Goal: Information Seeking & Learning: Learn about a topic

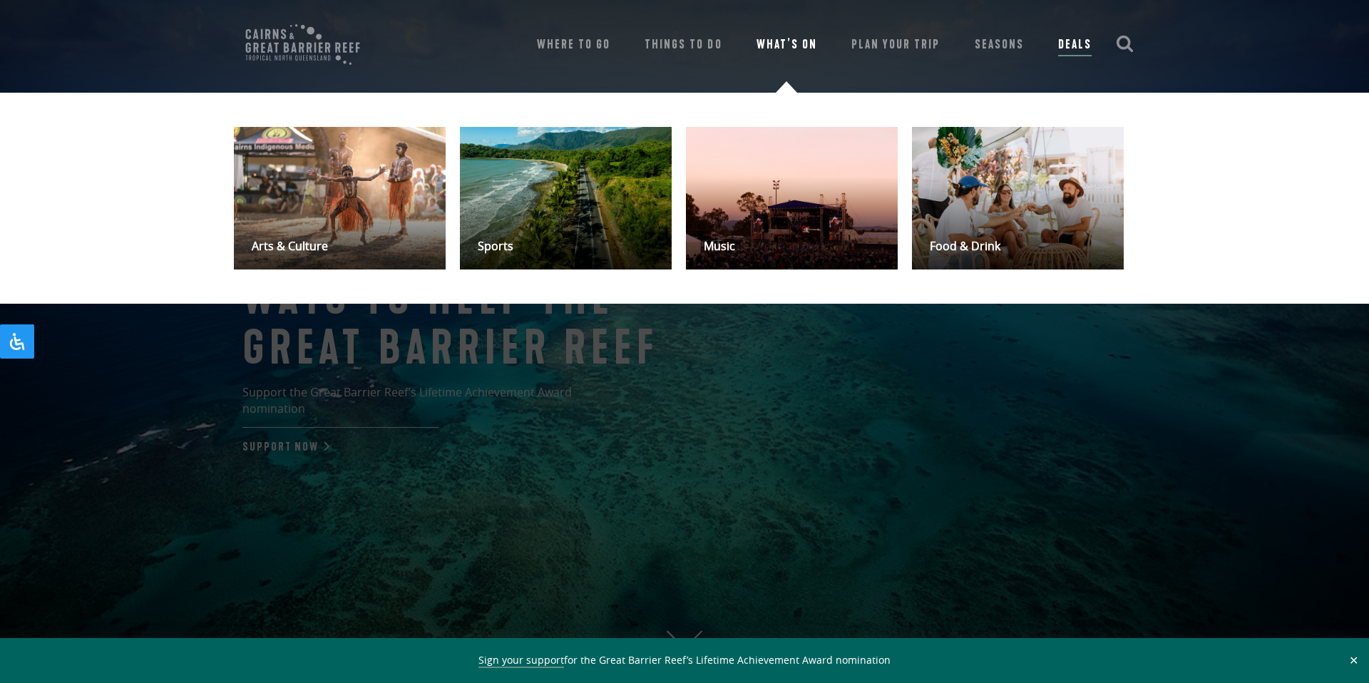
click at [794, 46] on link "What’s On" at bounding box center [787, 45] width 61 height 20
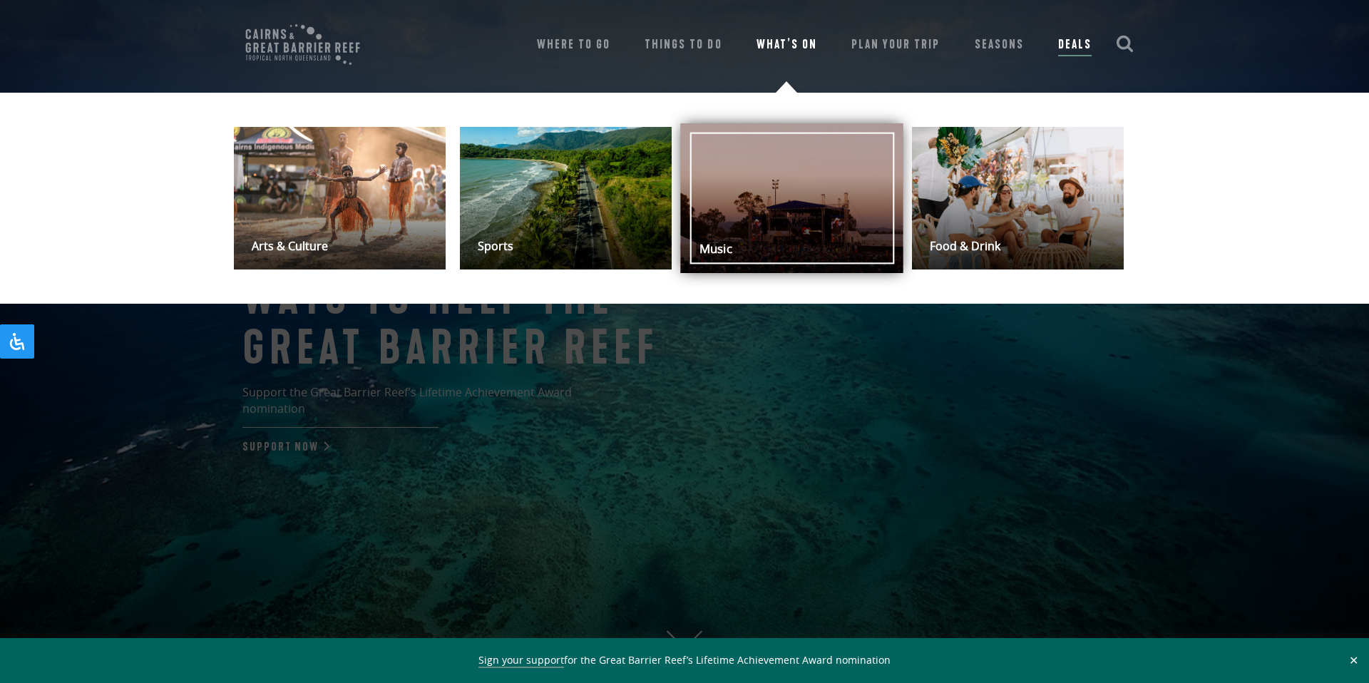
click at [758, 168] on link "Music" at bounding box center [792, 198] width 223 height 150
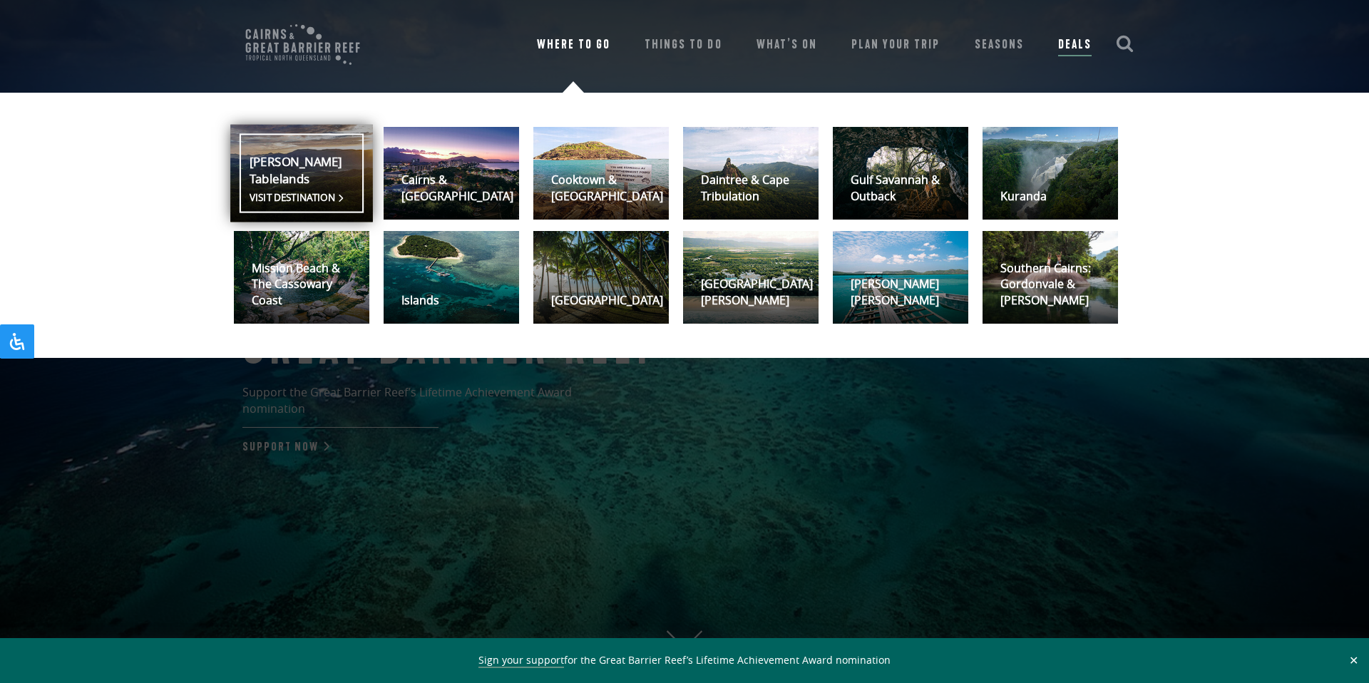
click at [317, 167] on link "Atherton Tablelands Visit destination" at bounding box center [301, 174] width 143 height 98
click at [343, 192] on link "Atherton Tablelands Visit destination" at bounding box center [301, 174] width 143 height 98
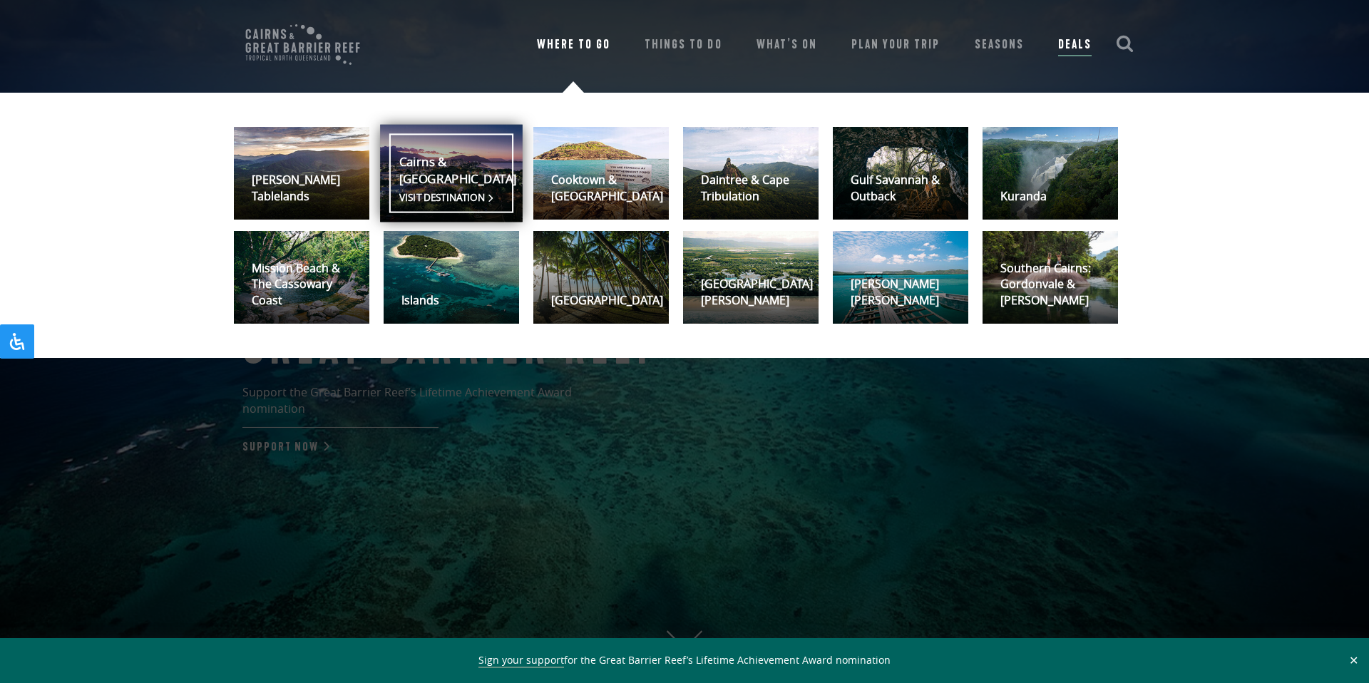
click at [454, 185] on link "Cairns & Northern Beaches Visit destination" at bounding box center [451, 174] width 143 height 98
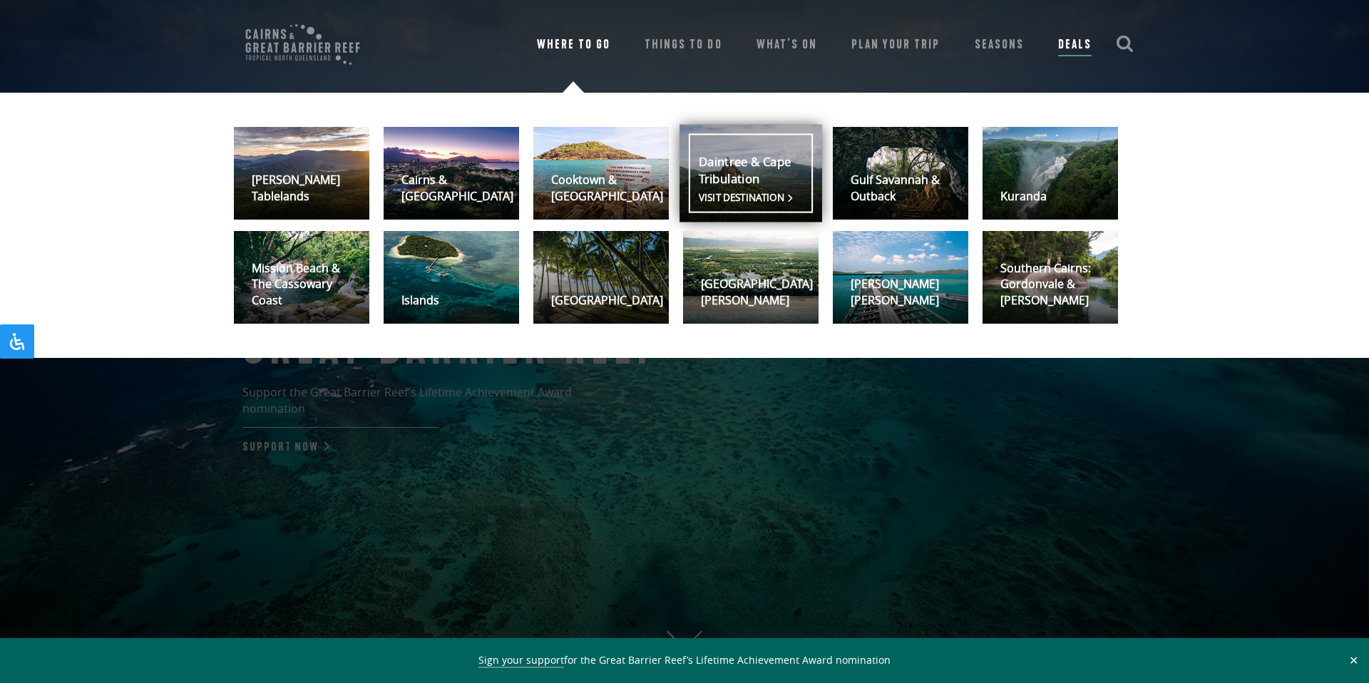
drag, startPoint x: 608, startPoint y: 185, endPoint x: 687, endPoint y: 185, distance: 78.5
click at [608, 185] on link "Cooktown & Cape York Visit destination" at bounding box center [602, 173] width 136 height 93
click at [762, 185] on link "Daintree & Cape Tribulation Visit destination" at bounding box center [751, 174] width 143 height 98
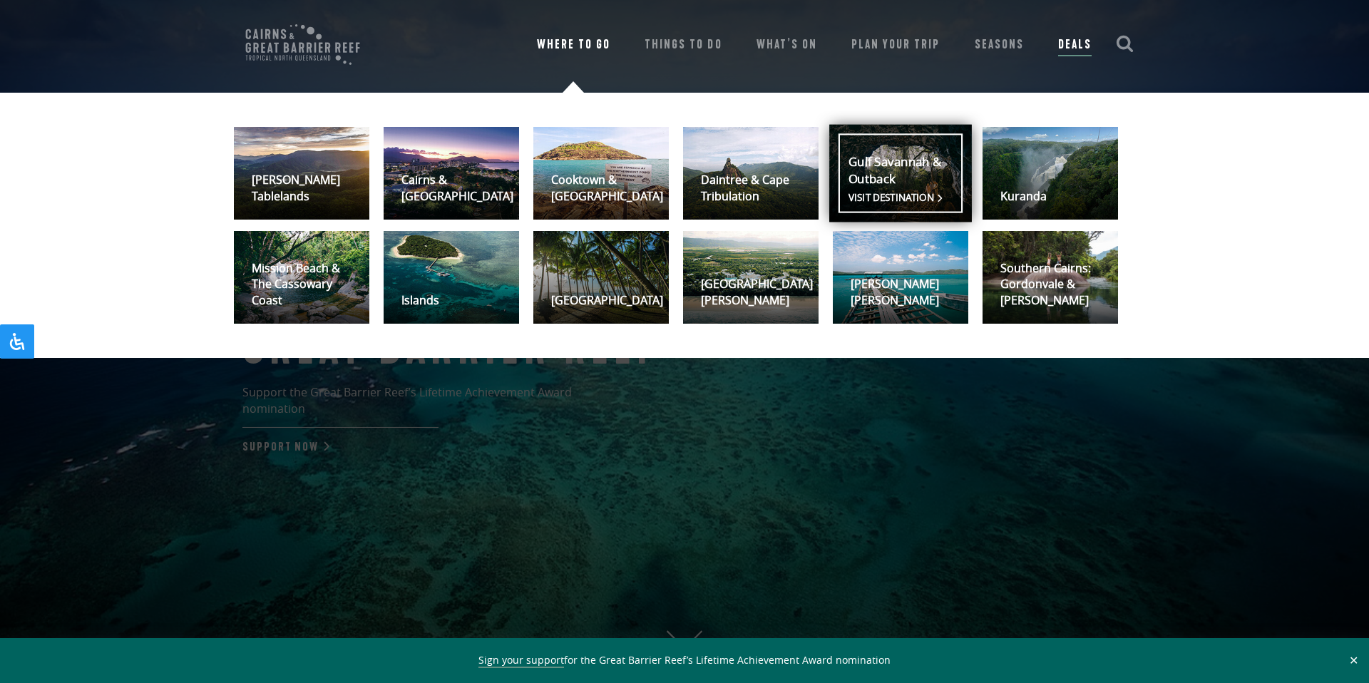
click at [1052, 174] on link "Kuranda Visit destination" at bounding box center [1051, 173] width 136 height 93
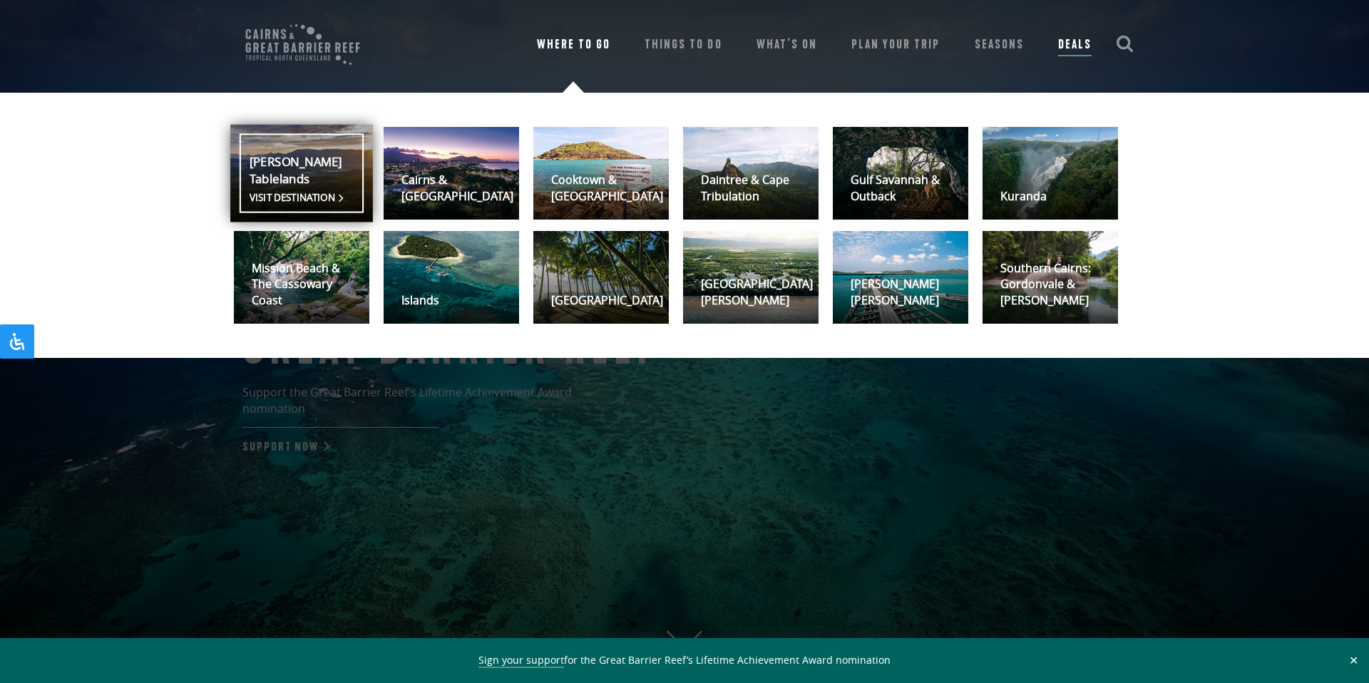
click at [325, 166] on link "Atherton Tablelands Visit destination" at bounding box center [301, 174] width 143 height 98
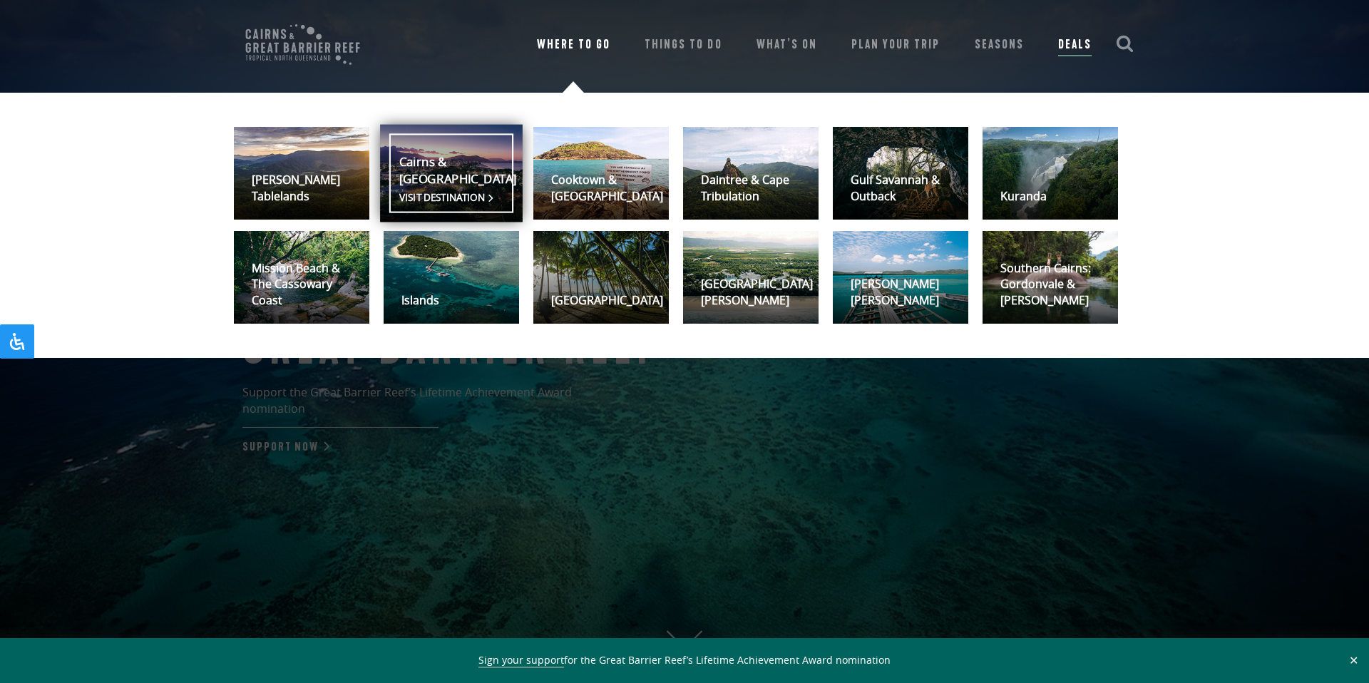
click at [444, 168] on link "Cairns & Northern Beaches Visit destination" at bounding box center [451, 174] width 143 height 98
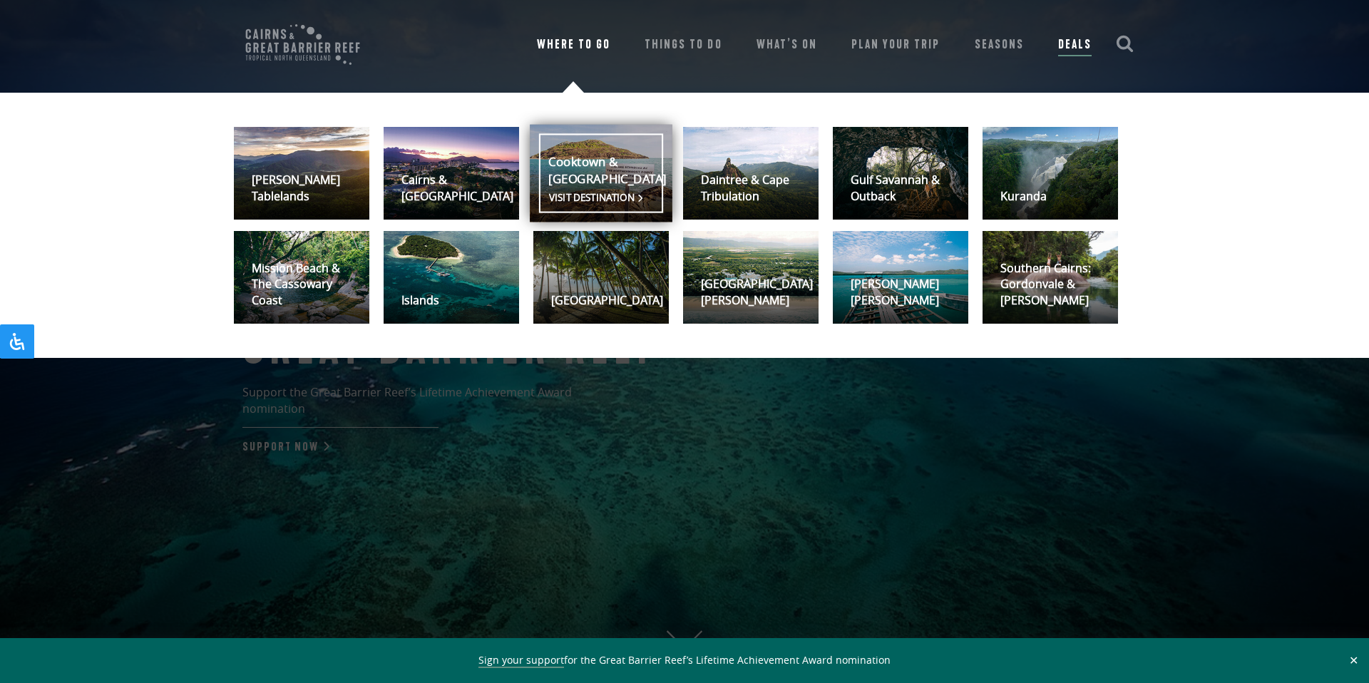
click at [583, 176] on link "Cooktown & Cape York Visit destination" at bounding box center [601, 174] width 143 height 98
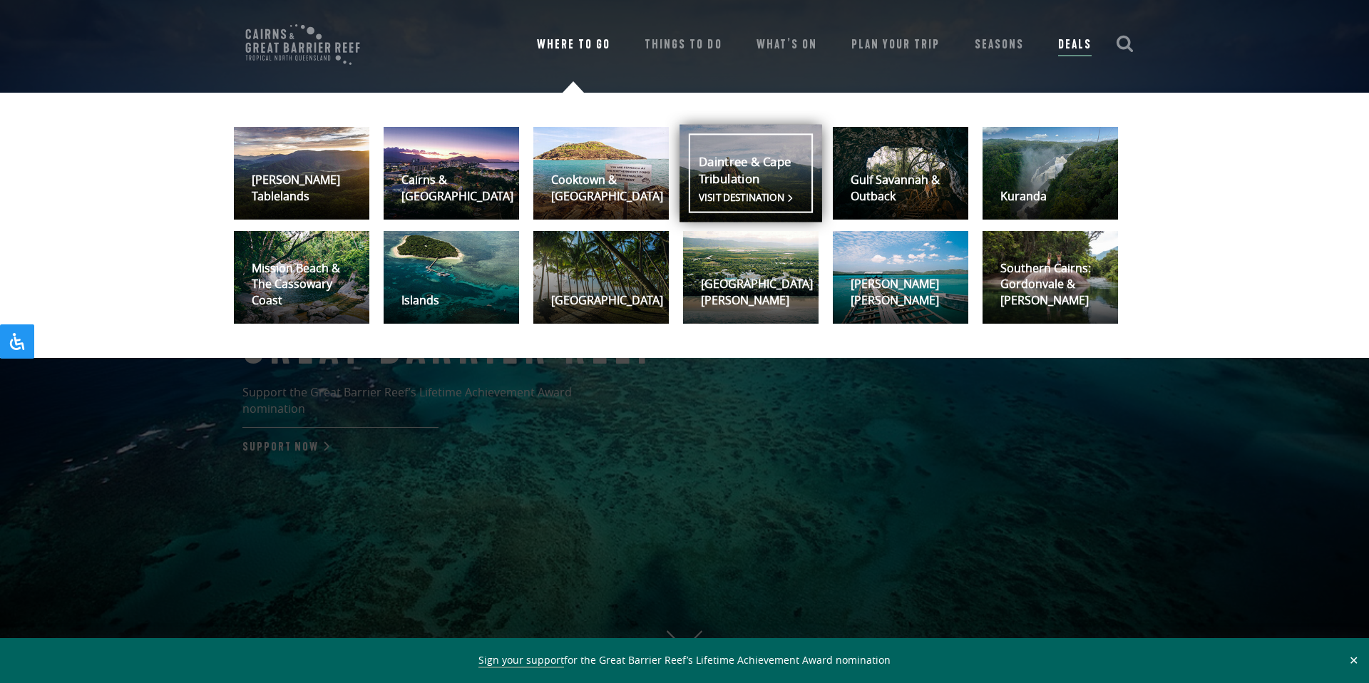
click at [735, 183] on link "Daintree & Cape Tribulation Visit destination" at bounding box center [751, 174] width 143 height 98
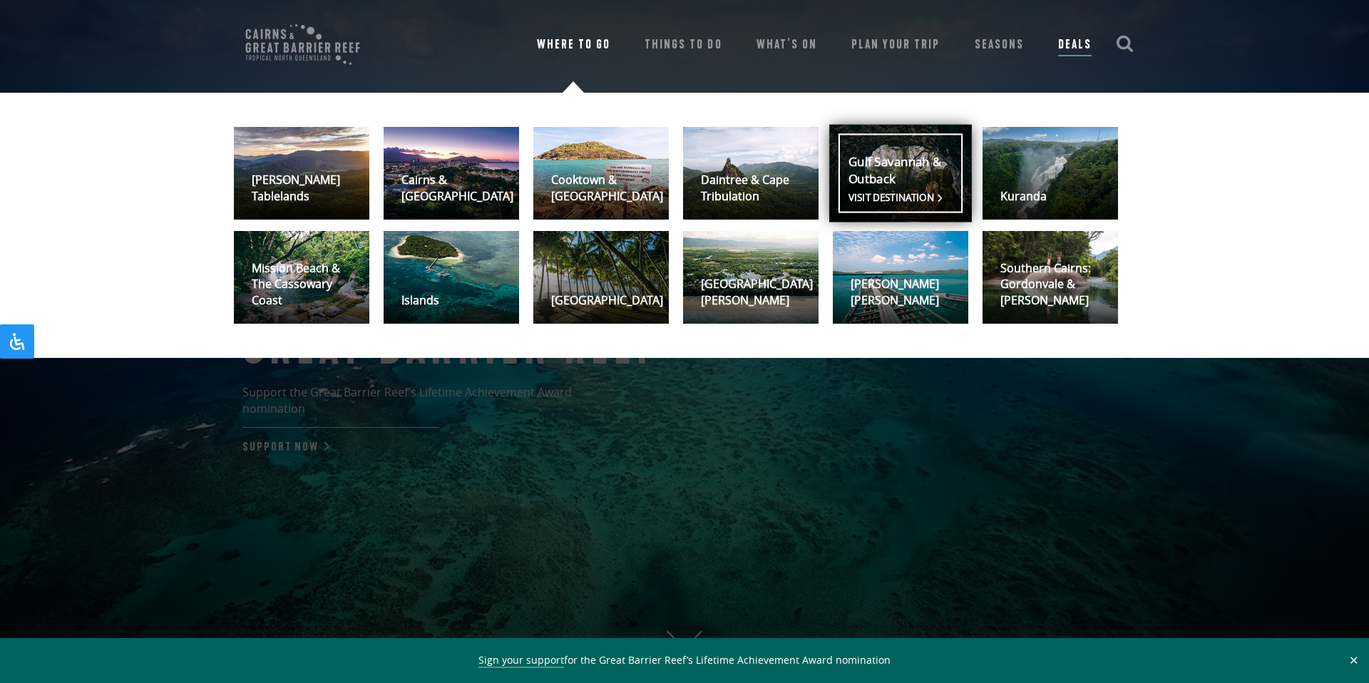
click at [875, 171] on link "Gulf Savannah & Outback Visit destination" at bounding box center [901, 174] width 143 height 98
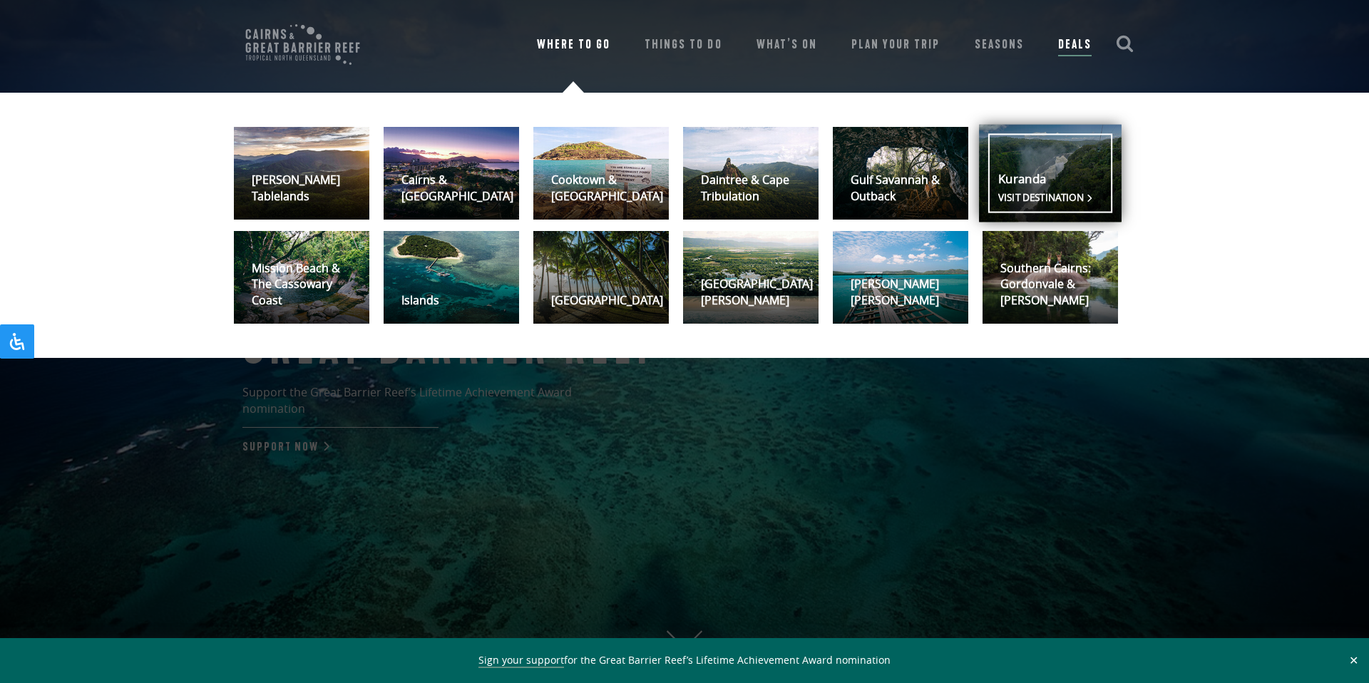
click at [1024, 174] on link "Kuranda Visit destination" at bounding box center [1050, 174] width 143 height 98
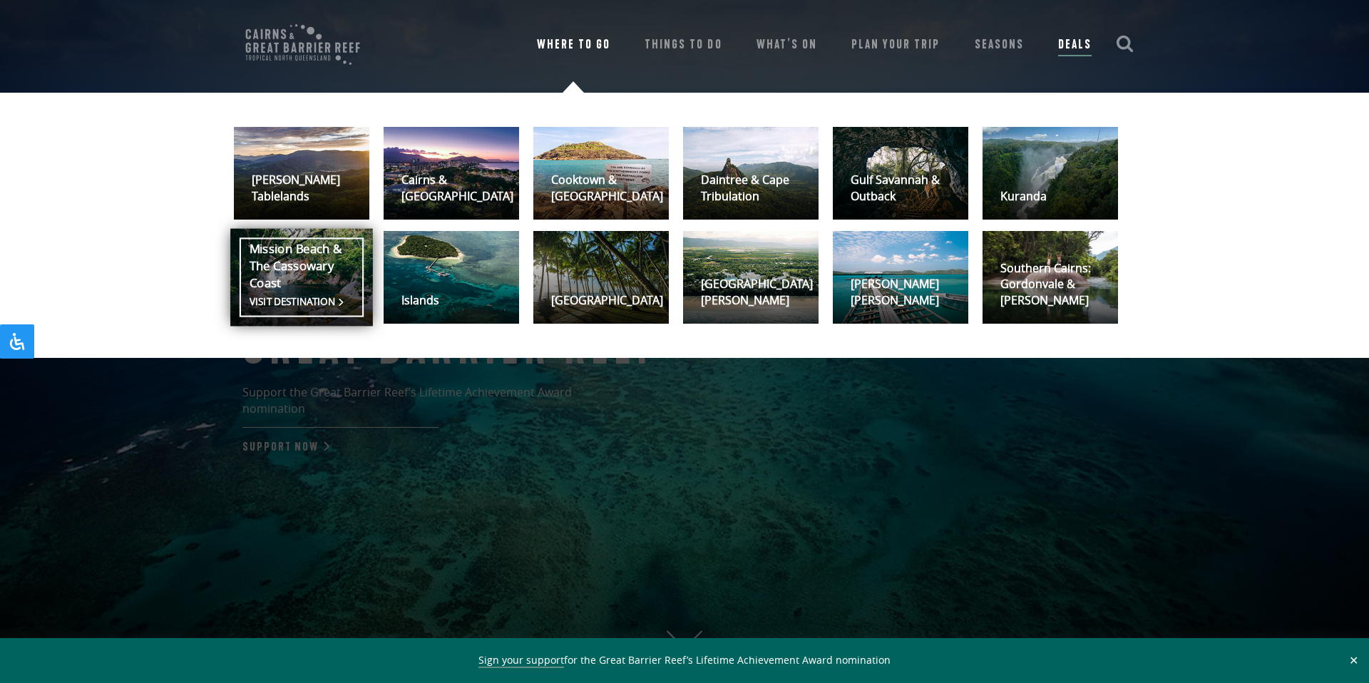
click at [327, 282] on link "Mission Beach & The Cassowary Coast Visit destination" at bounding box center [301, 278] width 143 height 98
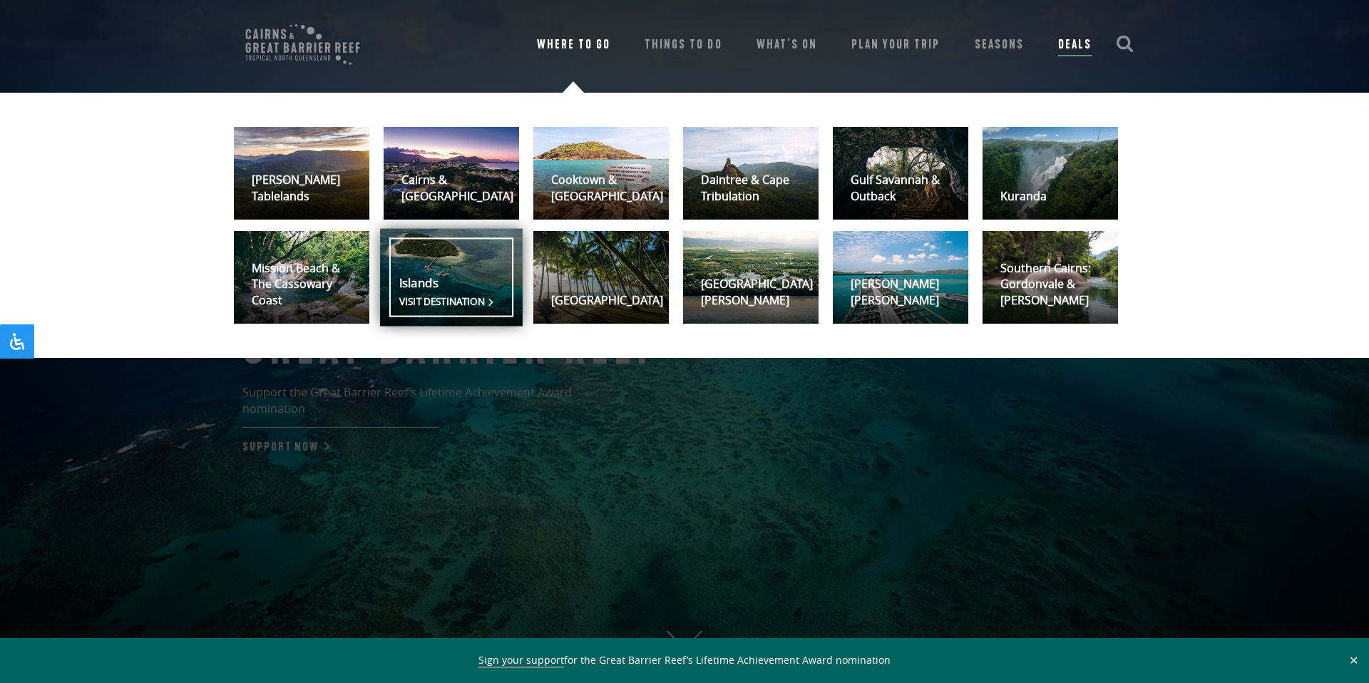
click at [469, 284] on link "Islands Visit destination" at bounding box center [451, 278] width 143 height 98
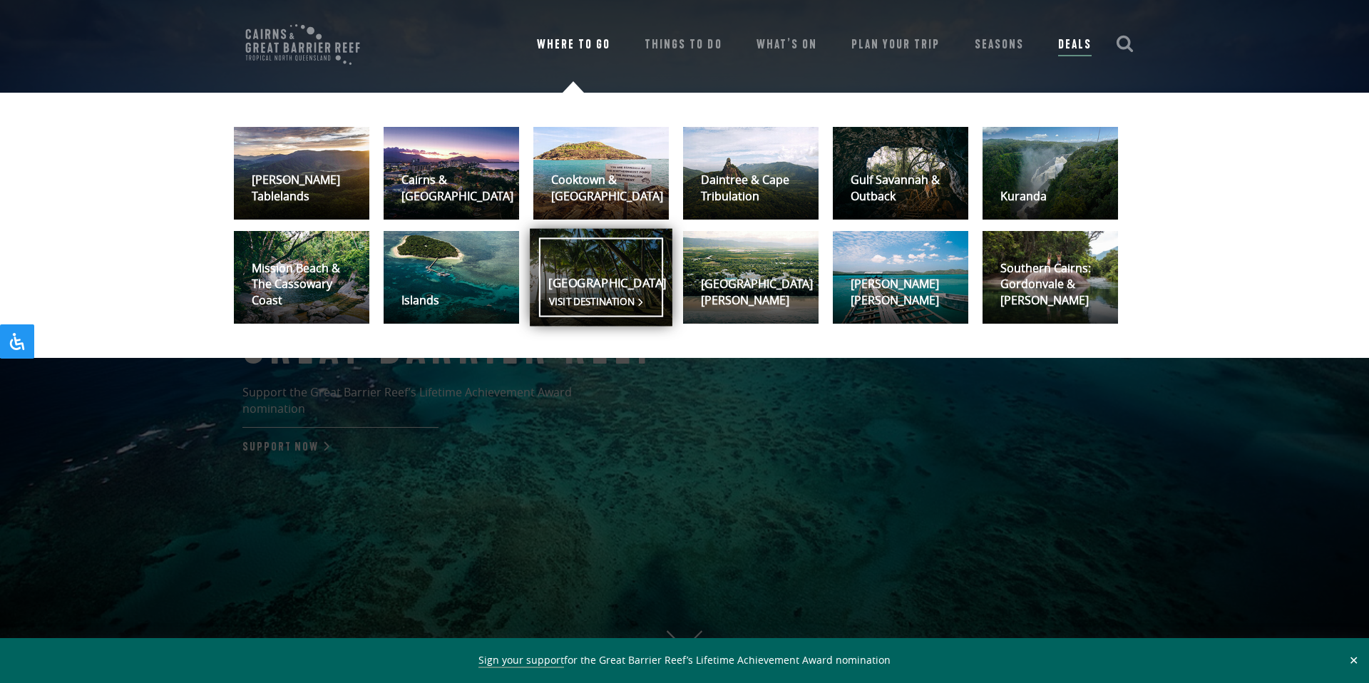
click at [651, 287] on link "Palm Cove Visit destination" at bounding box center [601, 278] width 143 height 98
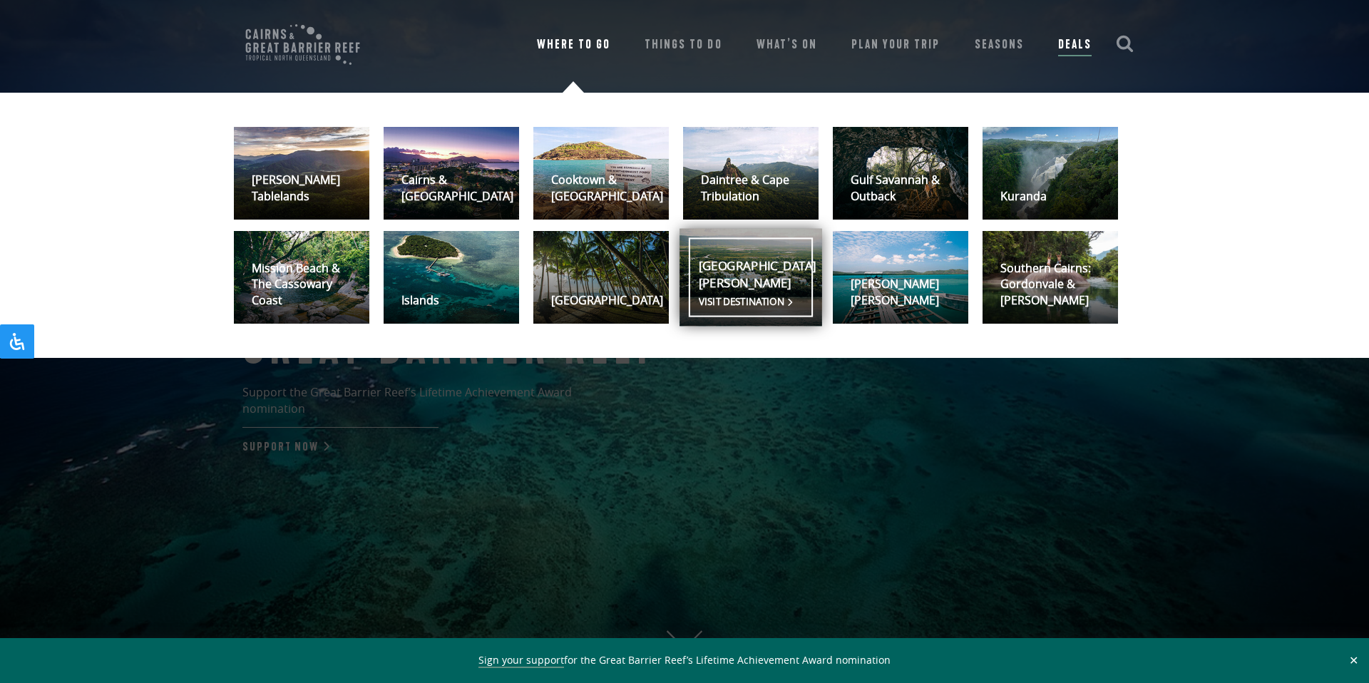
click at [745, 287] on link "Port Douglas Visit destination" at bounding box center [751, 278] width 143 height 98
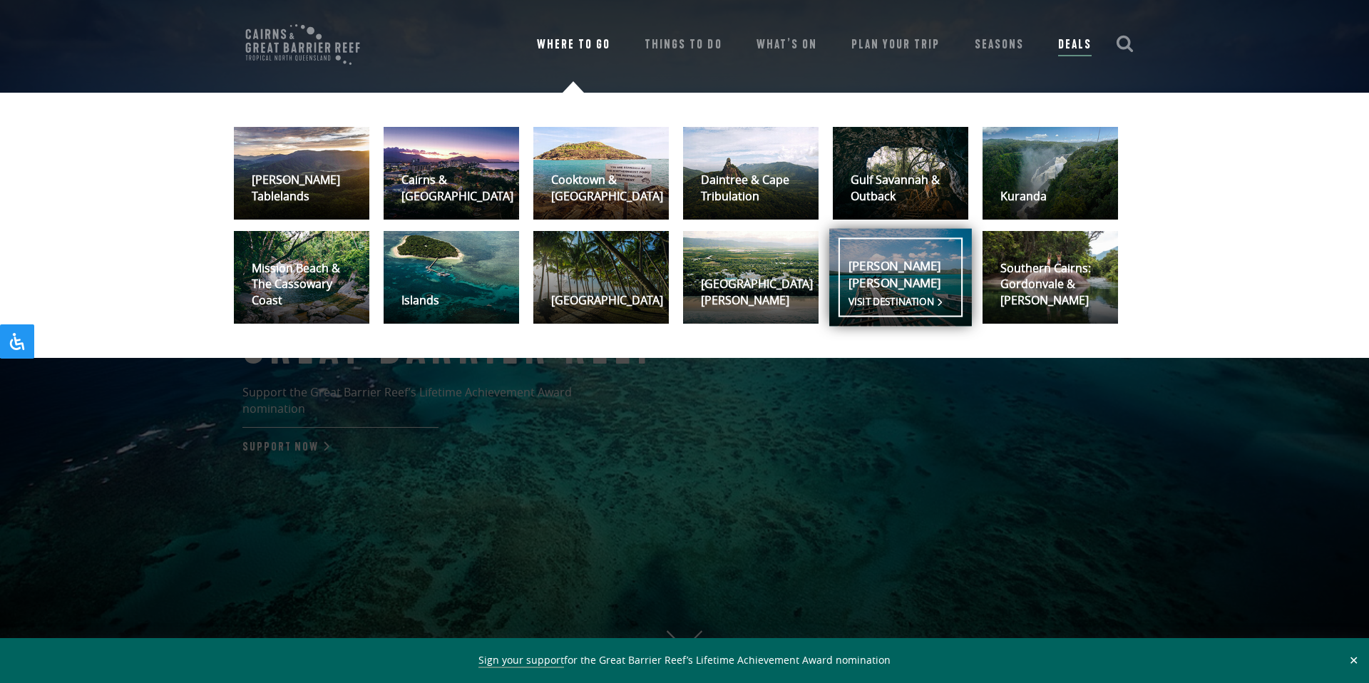
click at [915, 290] on link "Torres Strait Visit destination" at bounding box center [901, 278] width 143 height 98
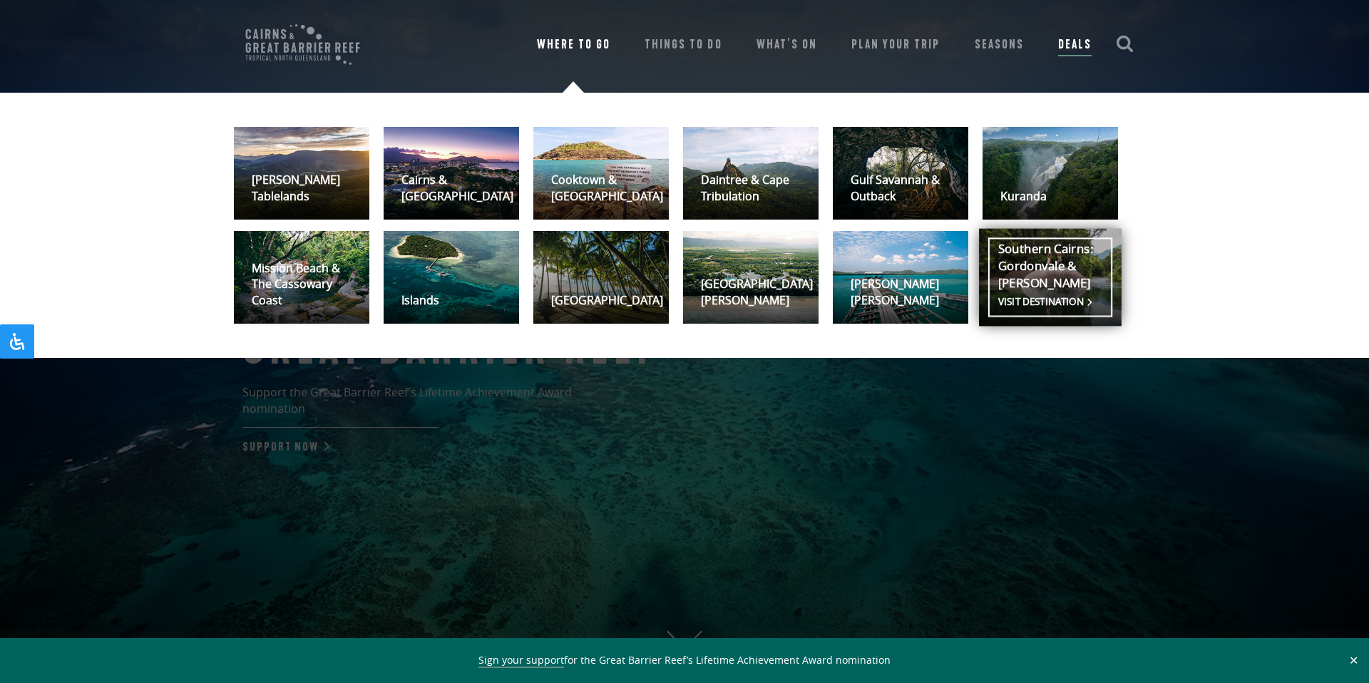
click at [1051, 287] on link "Southern Cairns: Gordonvale & Babinda Visit destination" at bounding box center [1050, 278] width 143 height 98
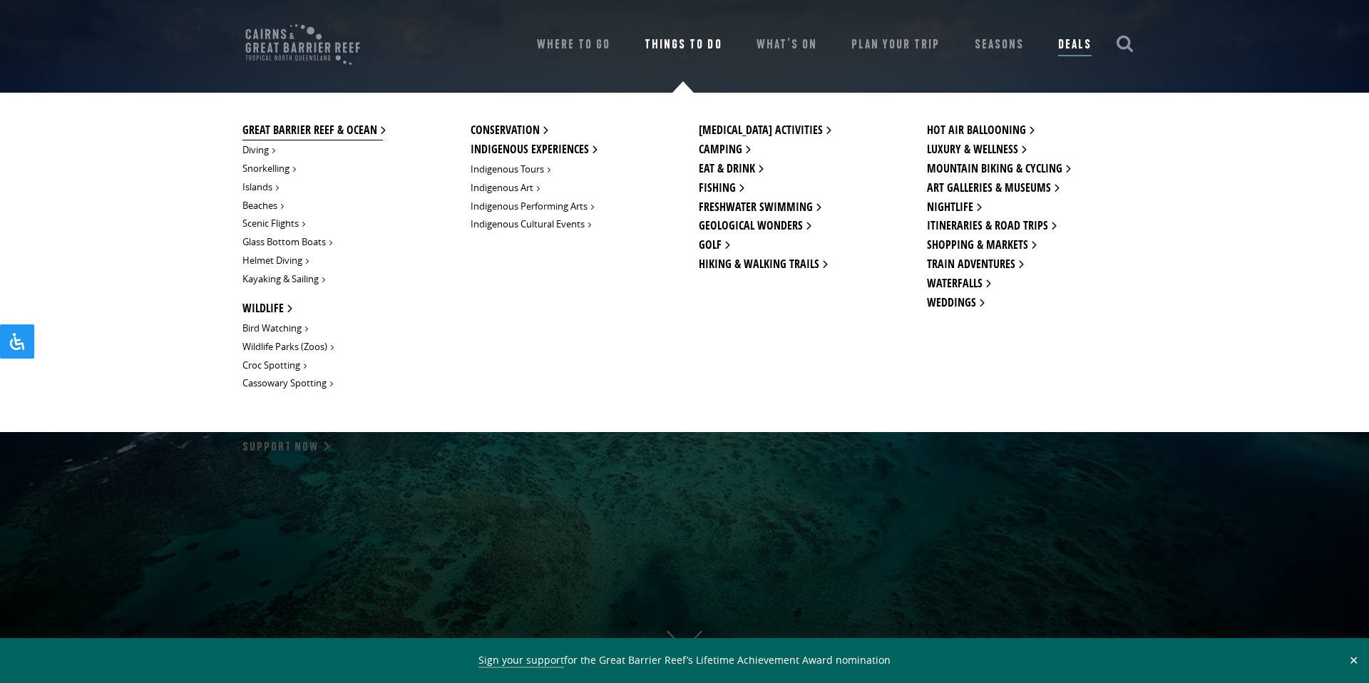
click at [300, 131] on link "Great Barrier Reef & Ocean" at bounding box center [313, 130] width 141 height 19
click at [265, 313] on link "Wildlife" at bounding box center [266, 309] width 47 height 19
click at [534, 151] on link "Indigenous Experiences" at bounding box center [533, 150] width 124 height 19
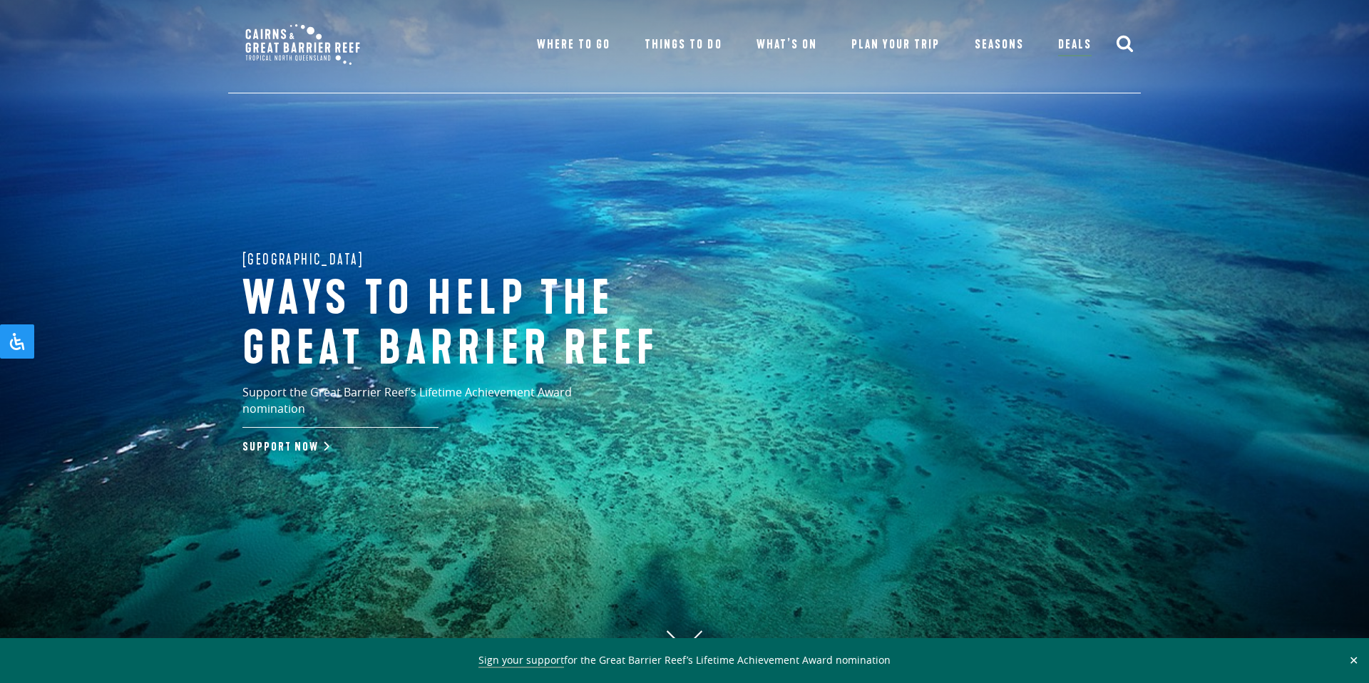
click at [1131, 49] on use "submit" at bounding box center [1125, 44] width 16 height 16
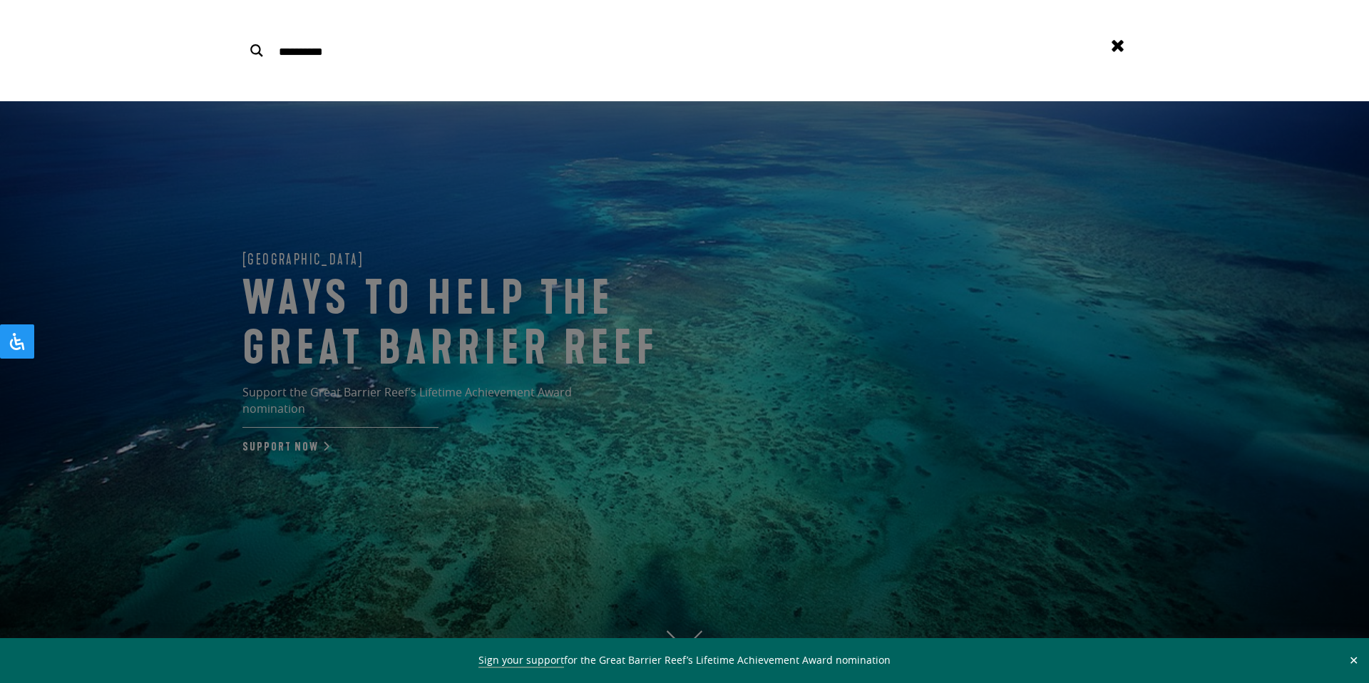
type input "**********"
